Goal: Task Accomplishment & Management: Manage account settings

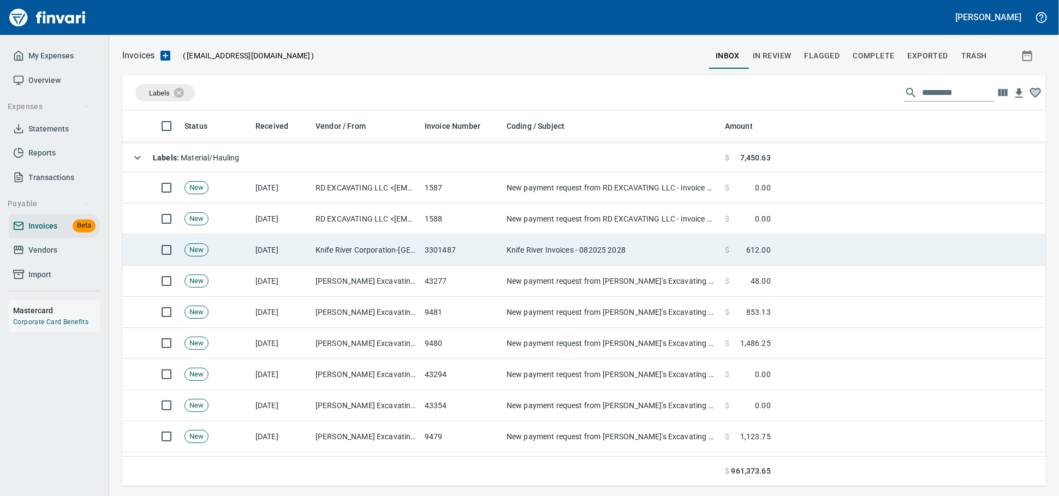
scroll to position [121, 0]
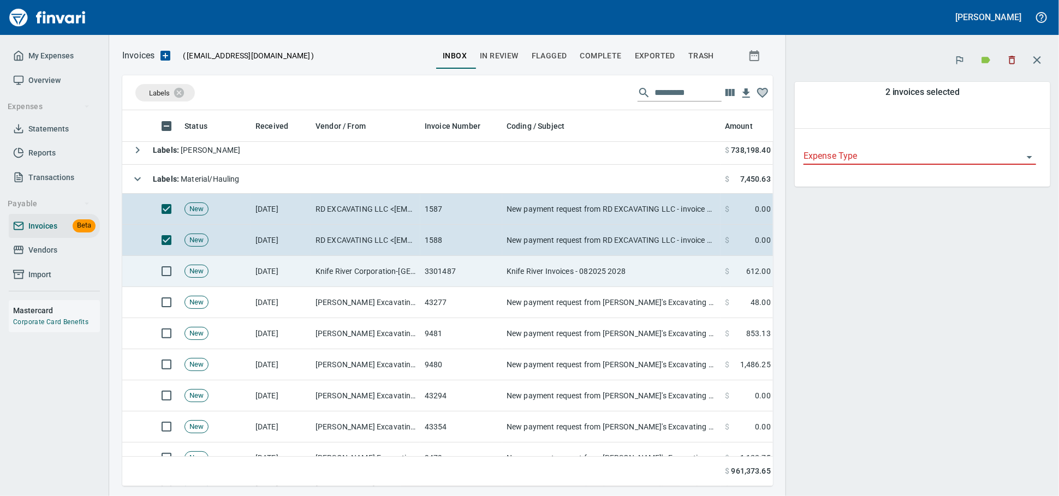
scroll to position [357, 632]
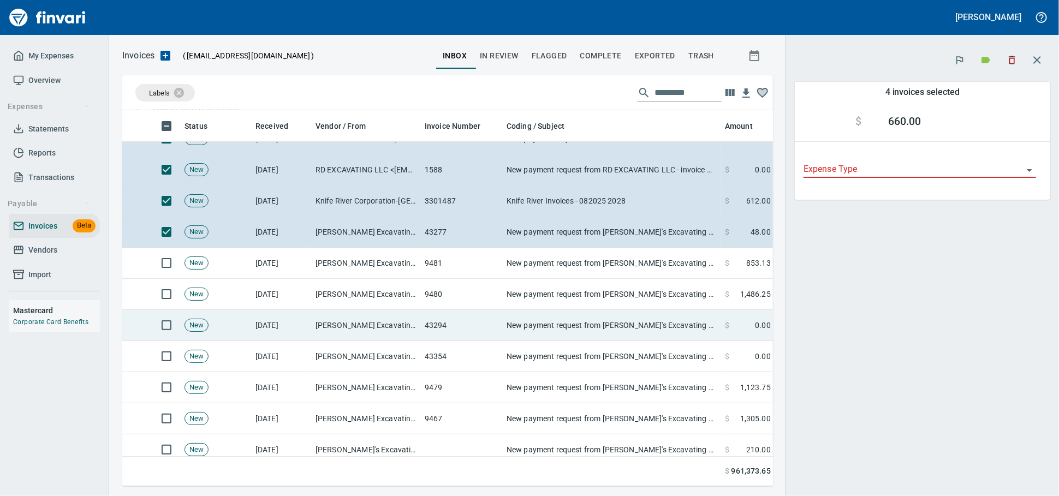
scroll to position [242, 0]
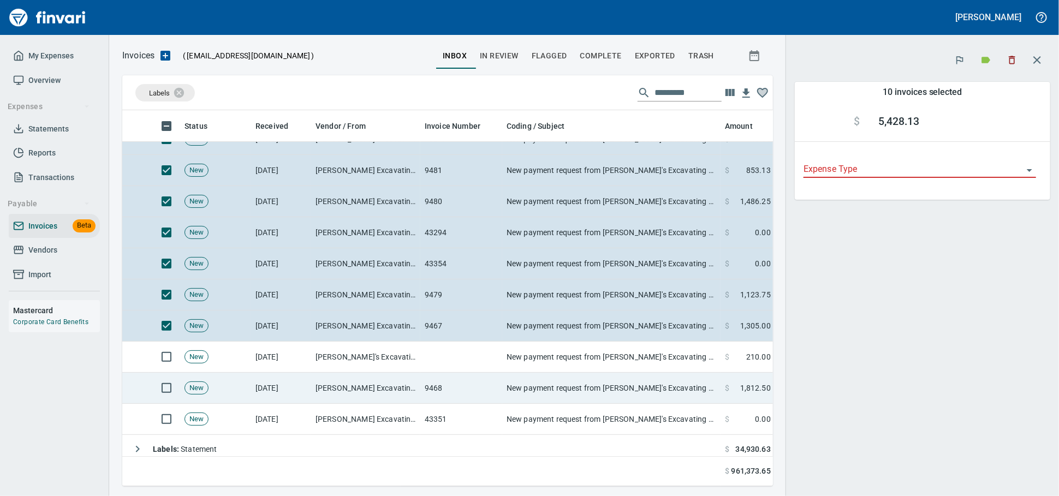
scroll to position [364, 0]
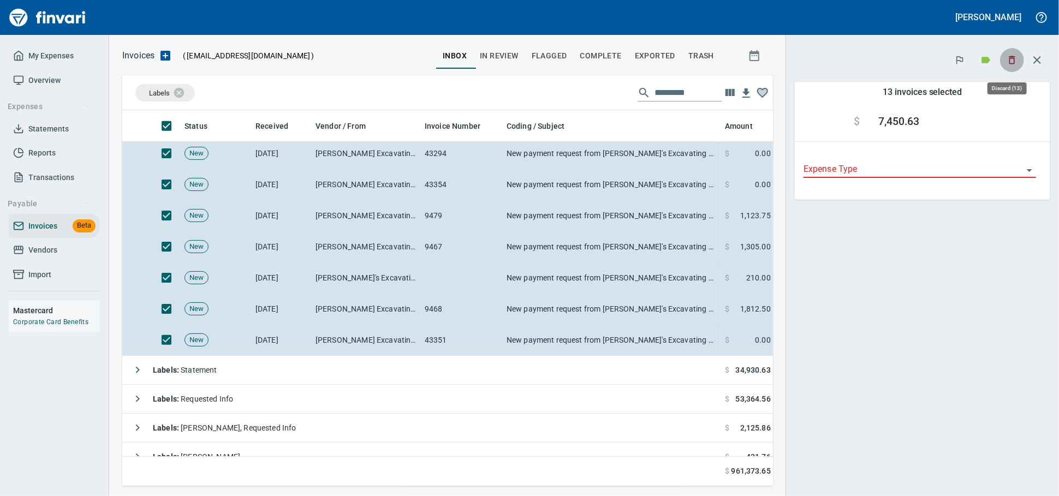
click at [1006, 65] on icon "button" at bounding box center [1011, 60] width 11 height 11
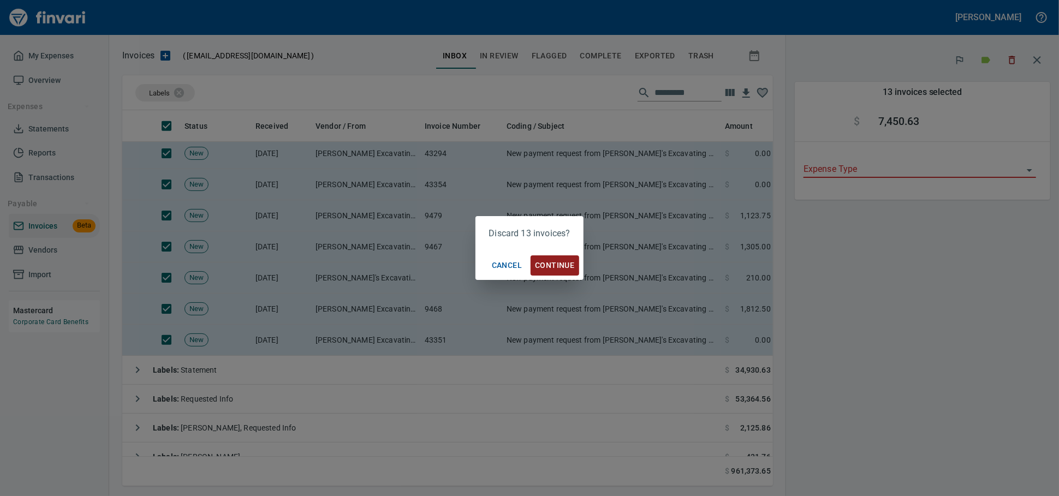
click at [559, 272] on span "Continue" at bounding box center [554, 266] width 39 height 14
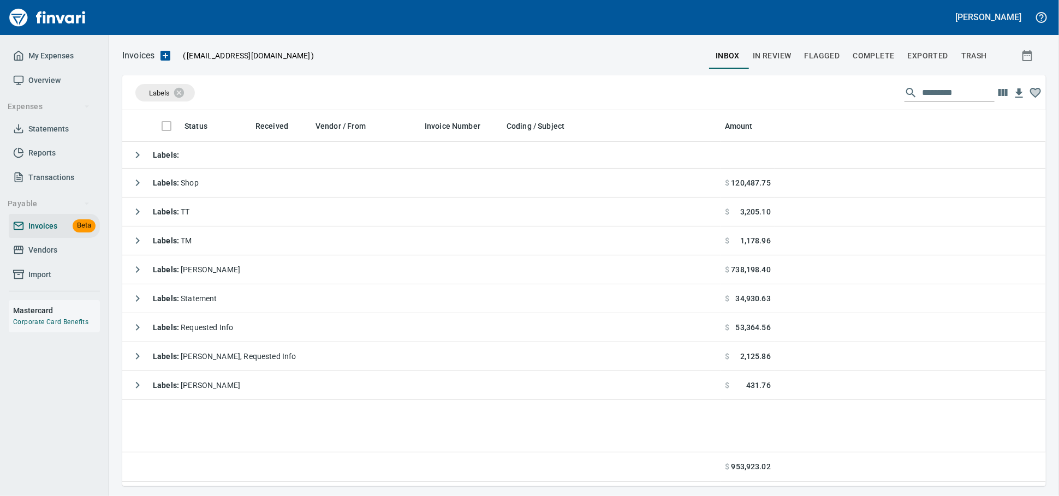
scroll to position [366, 912]
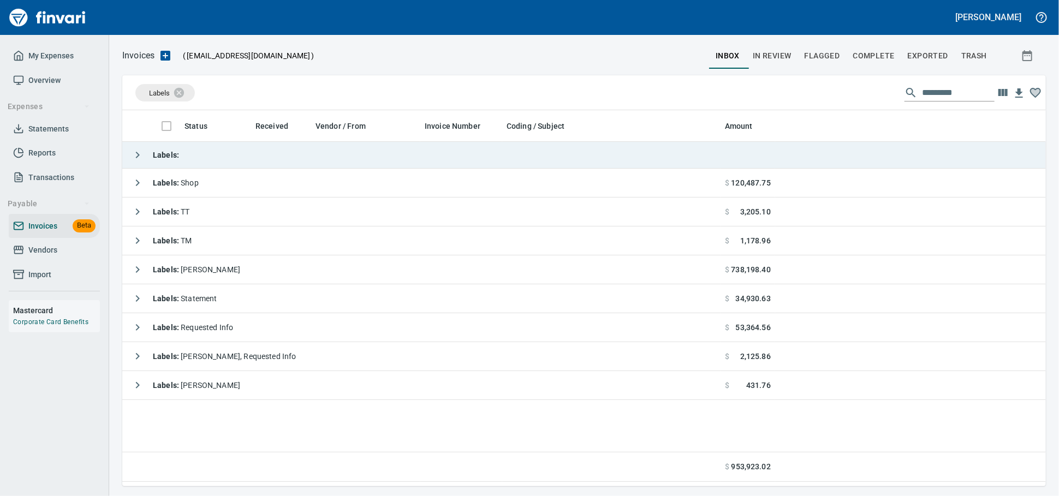
drag, startPoint x: 294, startPoint y: 169, endPoint x: 421, endPoint y: 171, distance: 127.7
click at [293, 169] on td "Labels :" at bounding box center [421, 155] width 598 height 27
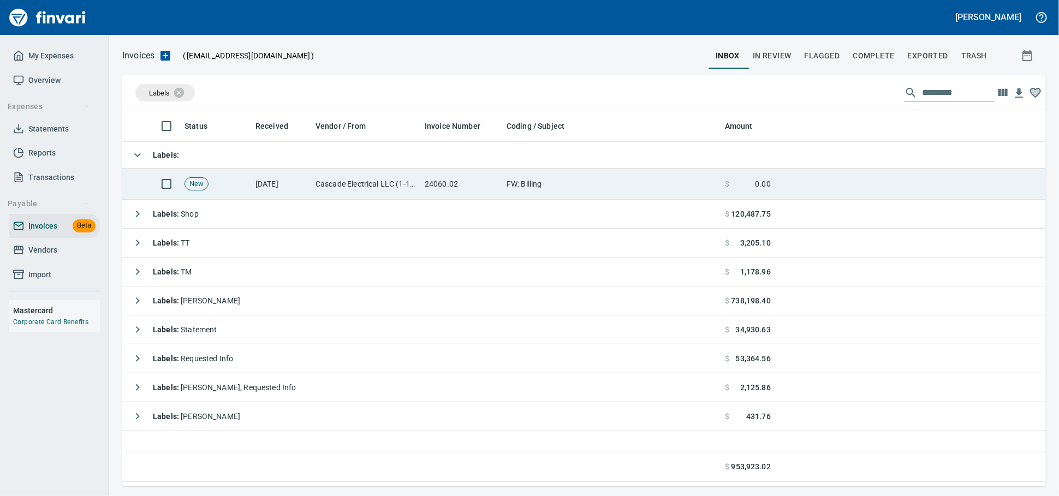
scroll to position [366, 914]
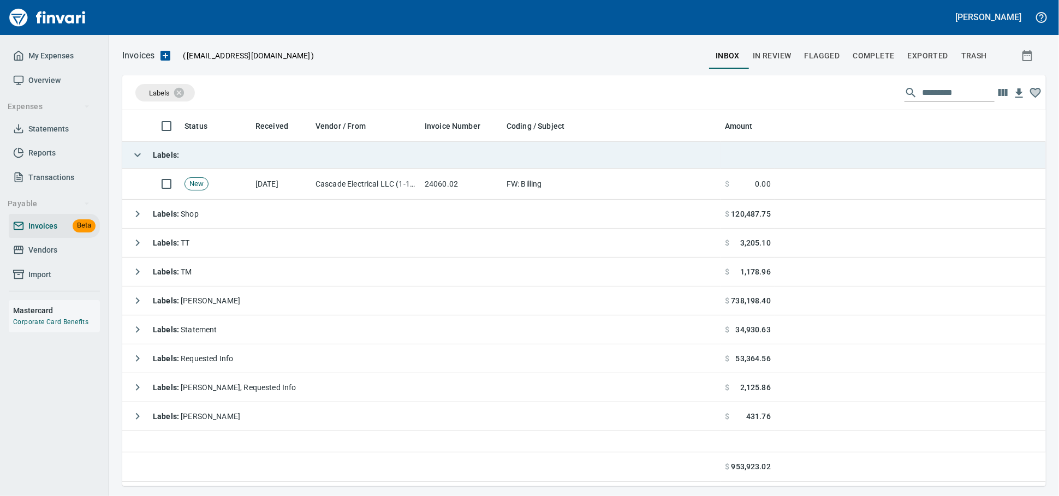
click at [228, 156] on td "Labels :" at bounding box center [421, 155] width 598 height 27
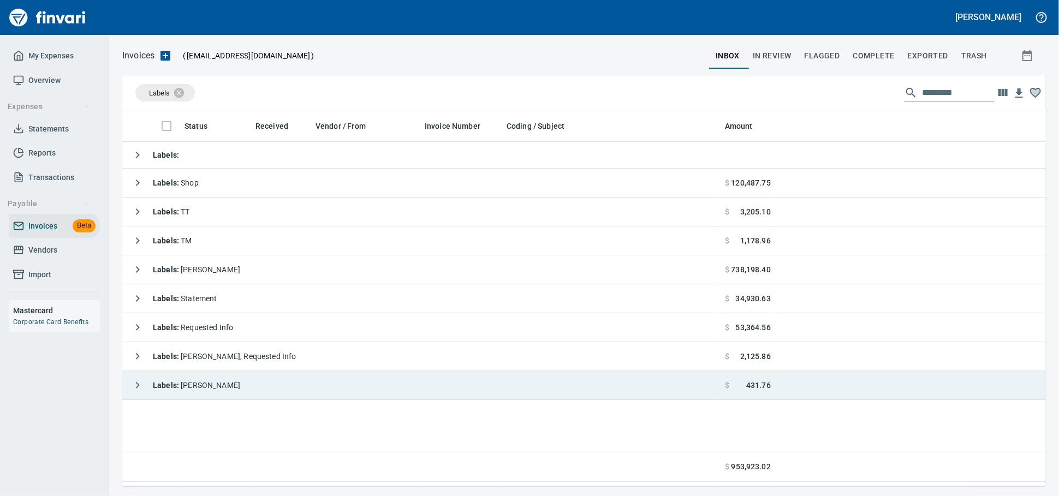
click at [283, 390] on td "Labels : [PERSON_NAME]" at bounding box center [421, 385] width 598 height 29
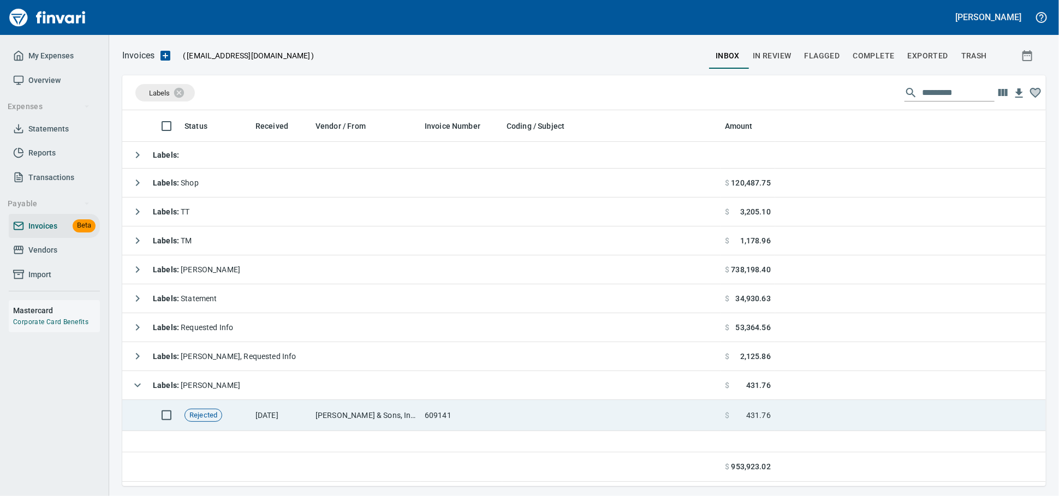
click at [436, 414] on td "609141" at bounding box center [461, 415] width 82 height 31
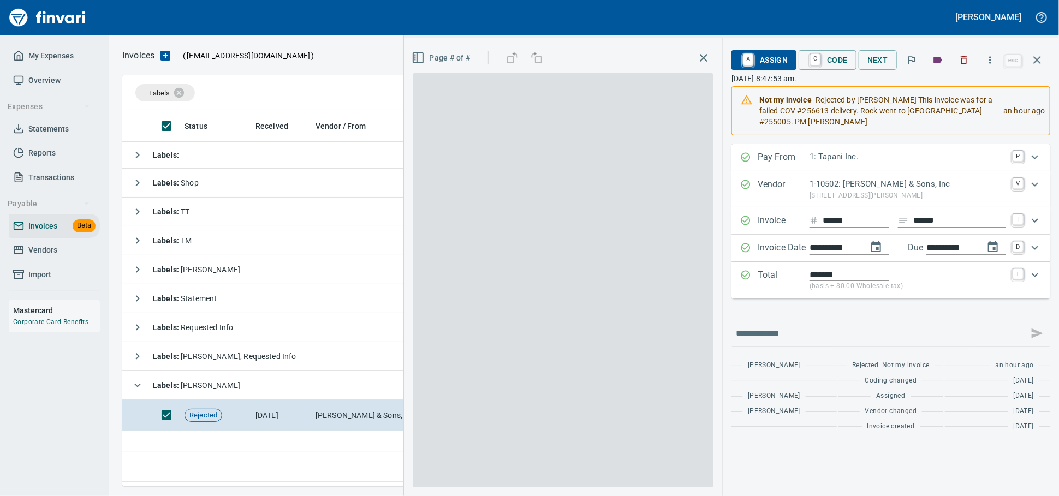
scroll to position [366, 913]
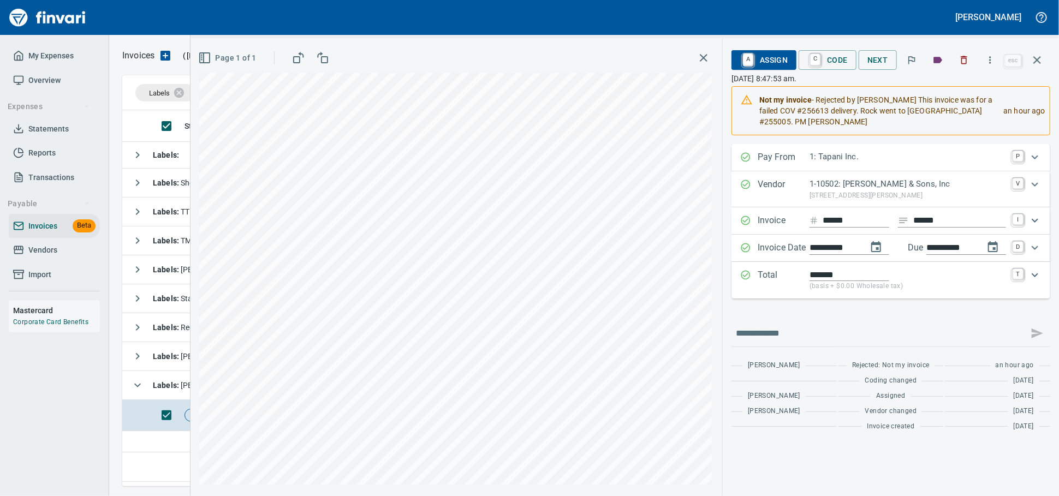
click at [761, 64] on span "A Assign" at bounding box center [763, 60] width 47 height 19
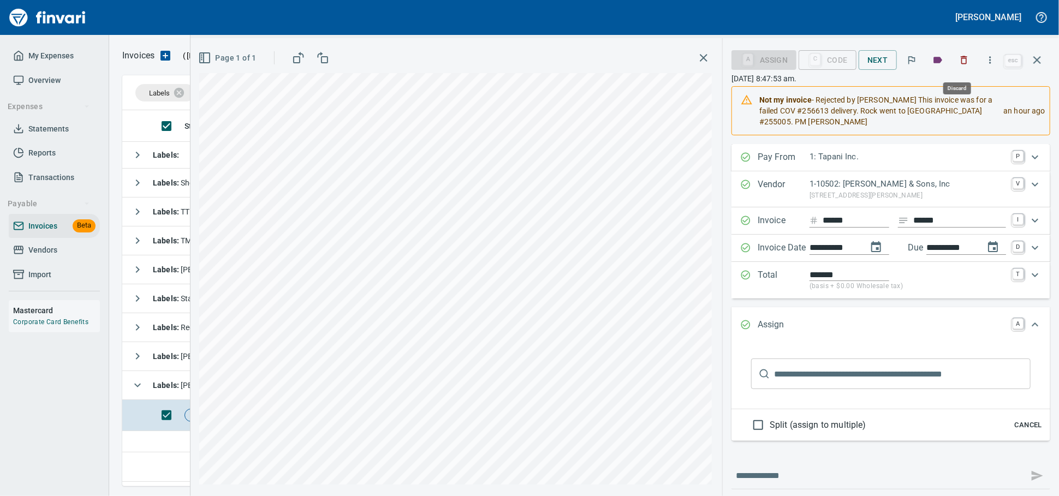
click at [961, 63] on icon "button" at bounding box center [963, 60] width 11 height 11
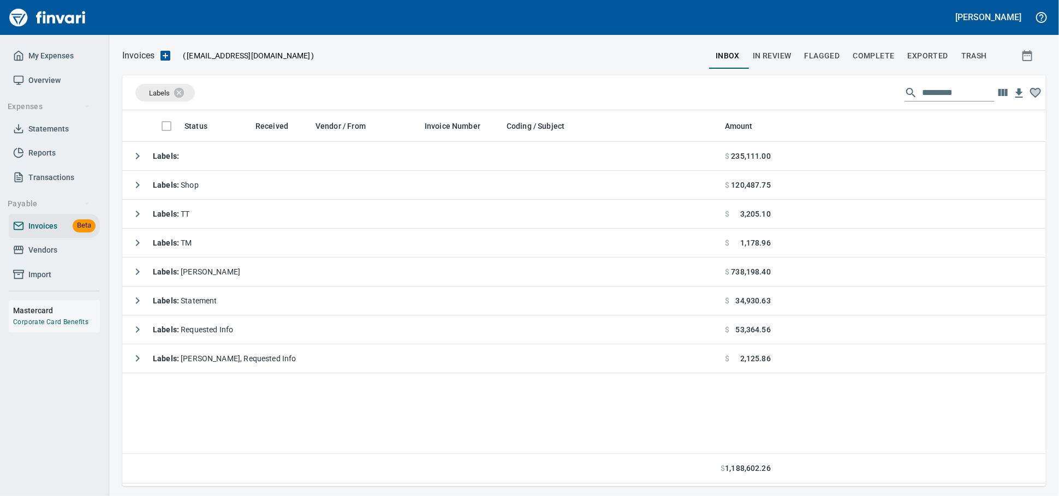
scroll to position [366, 914]
